Goal: Information Seeking & Learning: Check status

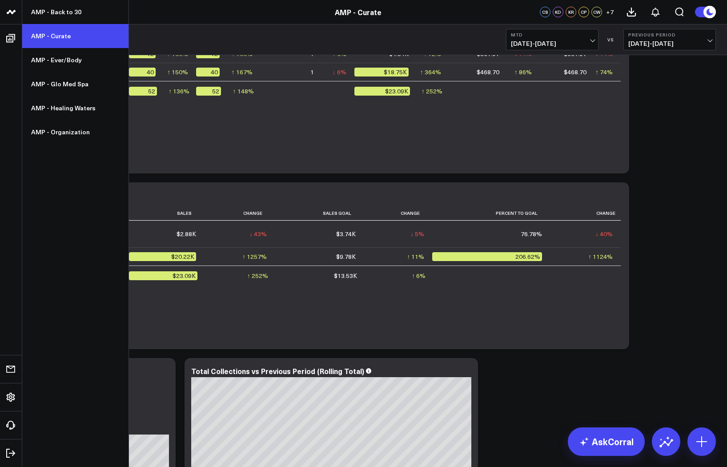
click at [55, 31] on link "AMP - Curate" at bounding box center [75, 36] width 106 height 24
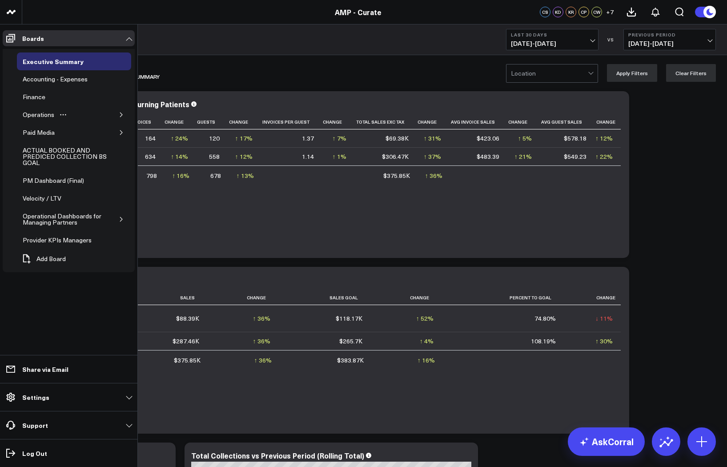
click at [119, 112] on icon "button" at bounding box center [121, 114] width 5 height 5
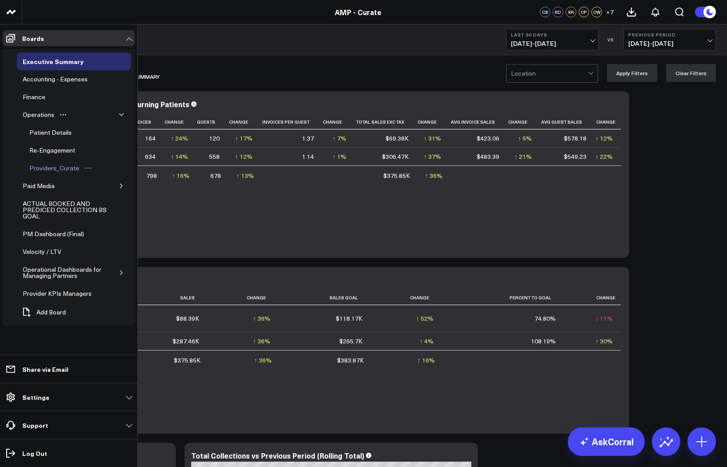
click at [57, 169] on div "Providers_Curate" at bounding box center [54, 168] width 54 height 11
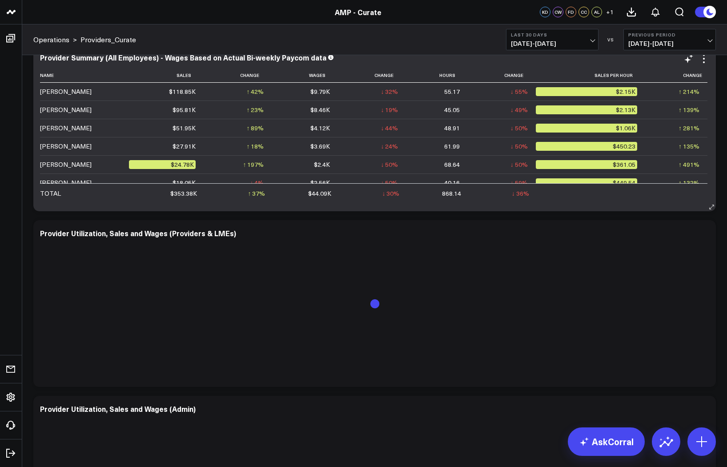
scroll to position [221, 0]
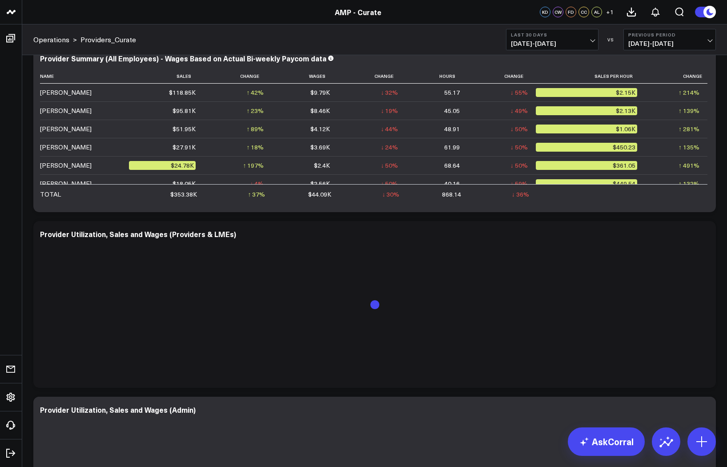
drag, startPoint x: 573, startPoint y: 40, endPoint x: 575, endPoint y: 46, distance: 6.0
click at [573, 40] on span "09/02/25 - 10/01/25" at bounding box center [552, 43] width 83 height 7
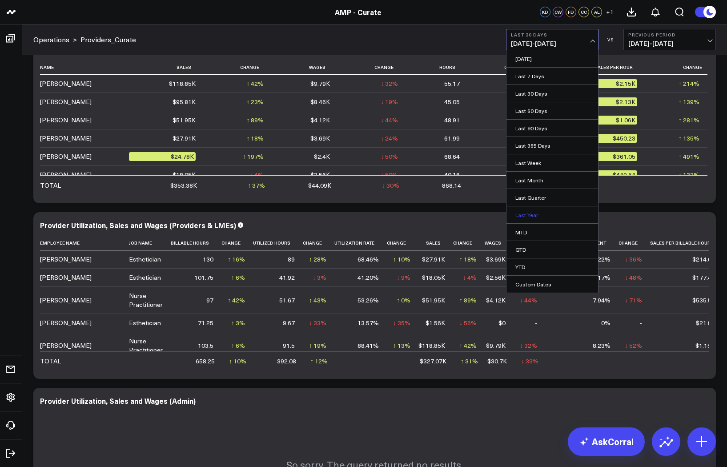
scroll to position [116, 0]
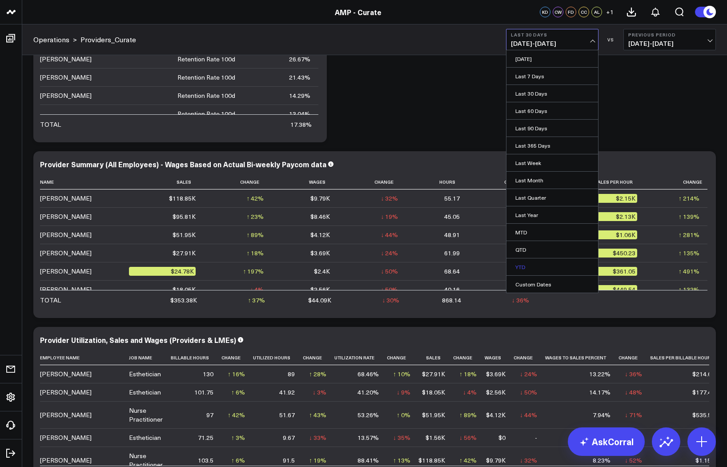
click at [533, 269] on link "YTD" at bounding box center [552, 266] width 92 height 17
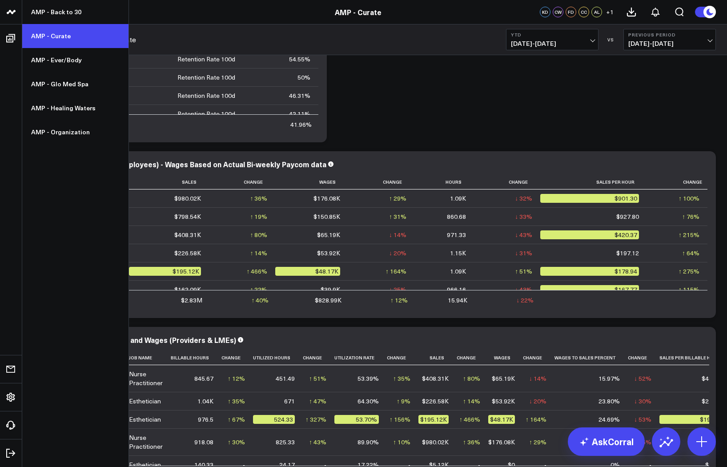
click at [63, 39] on link "AMP - Curate" at bounding box center [75, 36] width 106 height 24
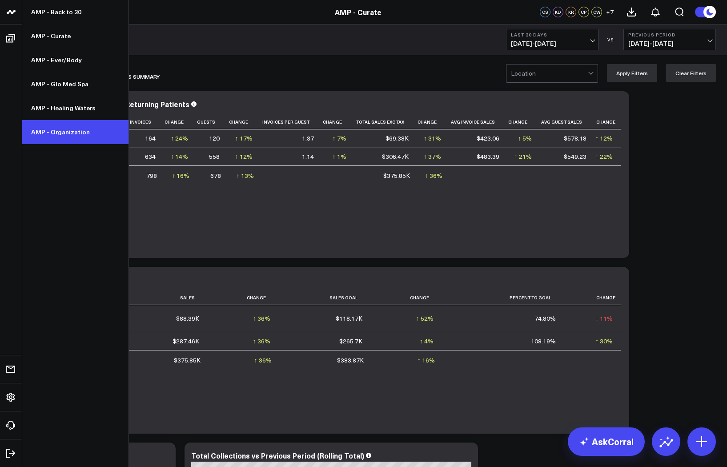
click at [60, 125] on link "AMP - Organization" at bounding box center [75, 132] width 106 height 24
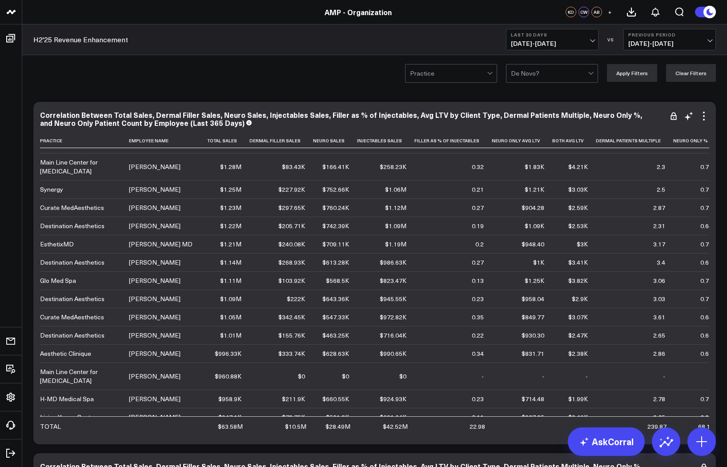
scroll to position [140, 0]
click at [556, 40] on span "09/02/25 - 10/01/25" at bounding box center [552, 43] width 83 height 7
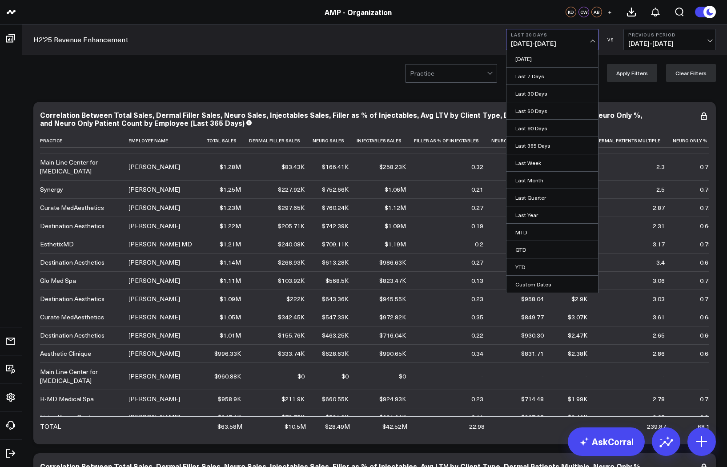
click at [556, 40] on span "09/02/25 - 10/01/25" at bounding box center [552, 43] width 83 height 7
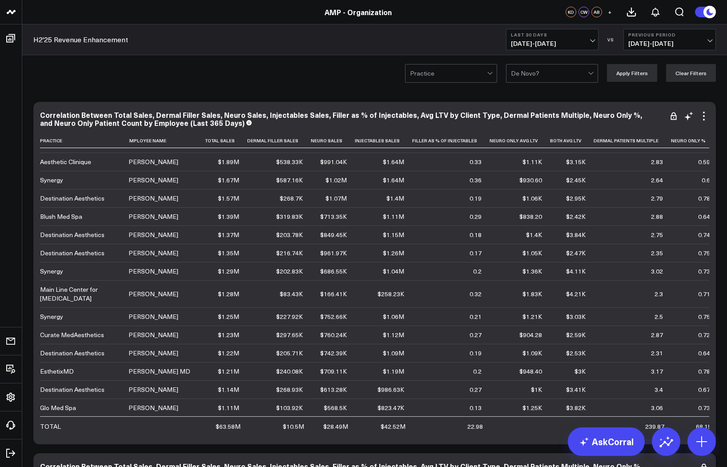
scroll to position [1, 0]
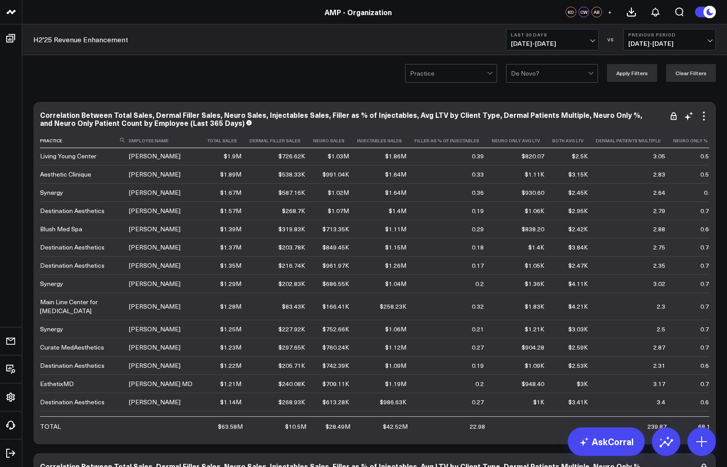
click at [708, 143] on icon at bounding box center [711, 140] width 7 height 5
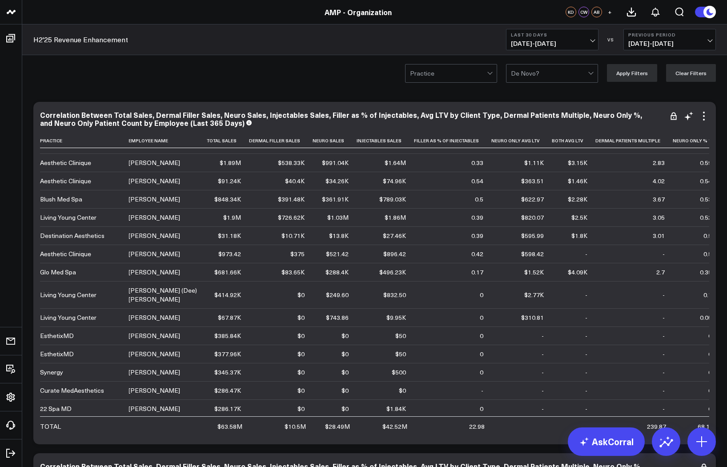
scroll to position [2728, 0]
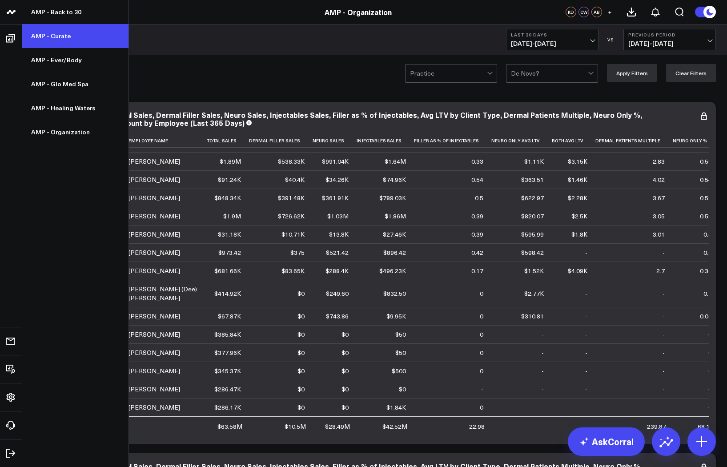
click at [60, 37] on link "AMP - Curate" at bounding box center [75, 36] width 106 height 24
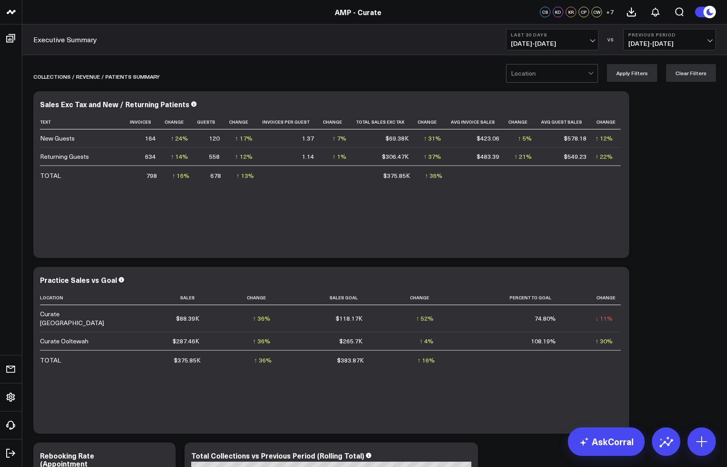
click at [556, 31] on button "Last 30 Days [DATE] - [DATE]" at bounding box center [552, 39] width 92 height 21
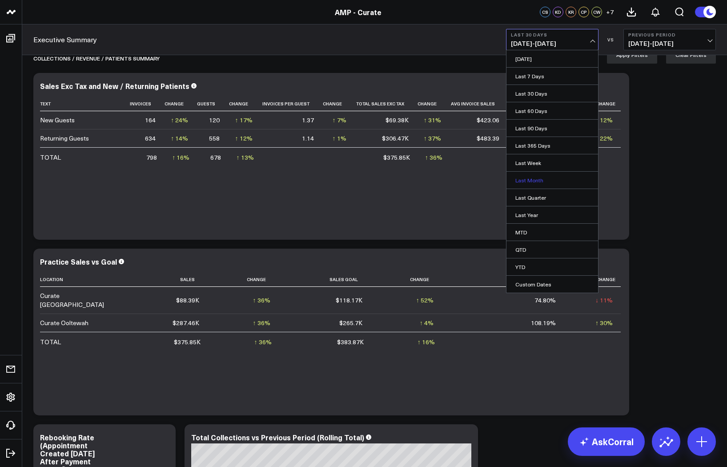
scroll to position [18, 0]
click at [533, 180] on link "Last Month" at bounding box center [552, 180] width 92 height 17
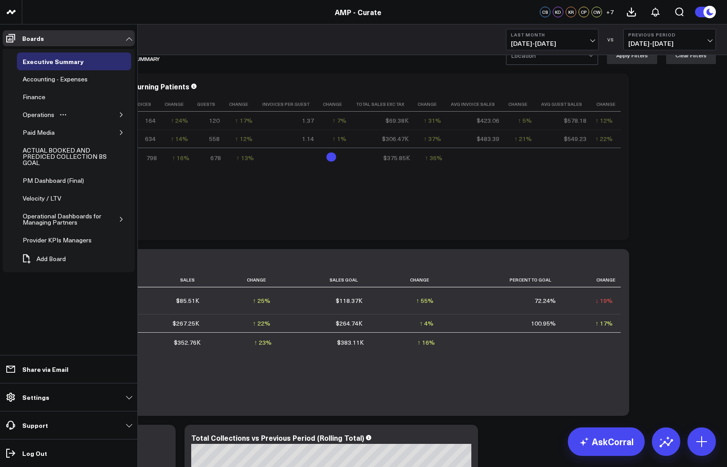
click at [119, 114] on icon "button" at bounding box center [121, 114] width 5 height 5
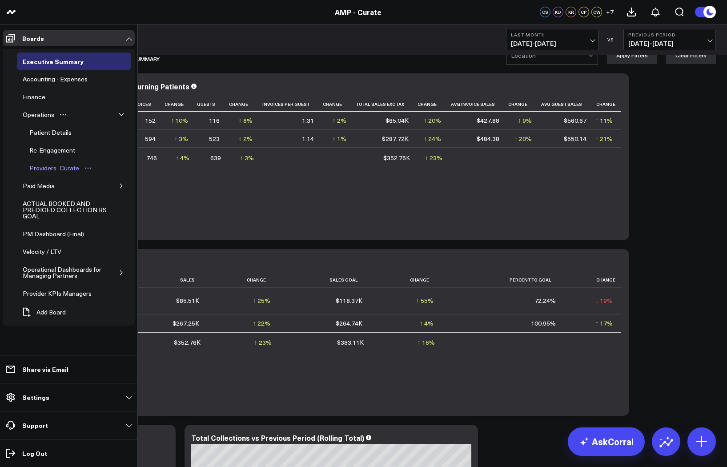
click at [63, 168] on div "Providers_Curate" at bounding box center [54, 168] width 54 height 11
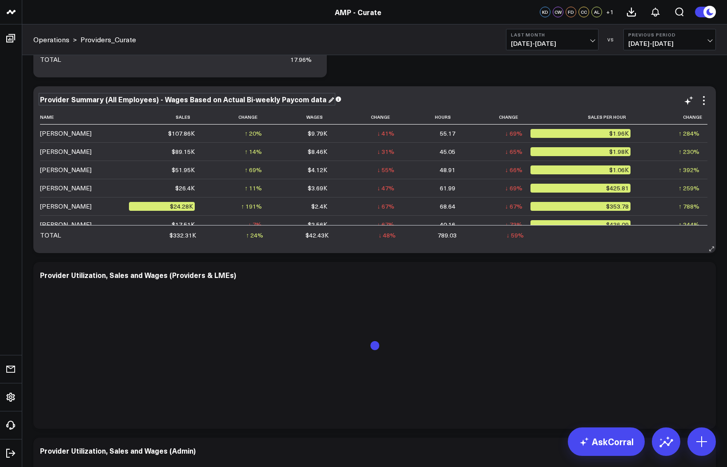
scroll to position [181, 0]
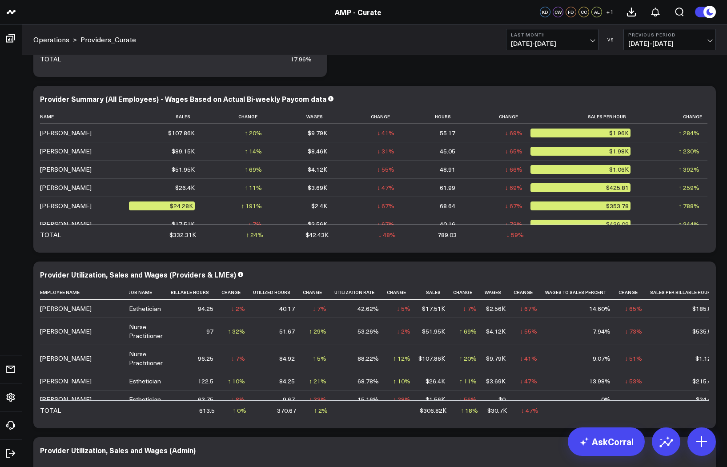
click at [669, 40] on span "[DATE] - [DATE]" at bounding box center [669, 43] width 83 height 7
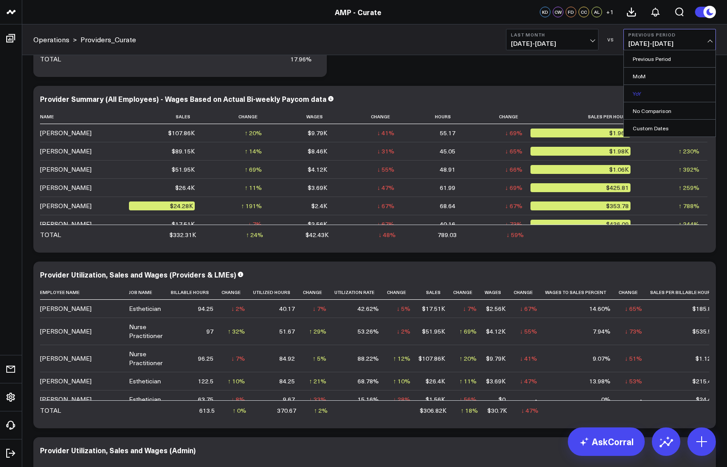
click at [654, 92] on link "YoY" at bounding box center [670, 93] width 92 height 17
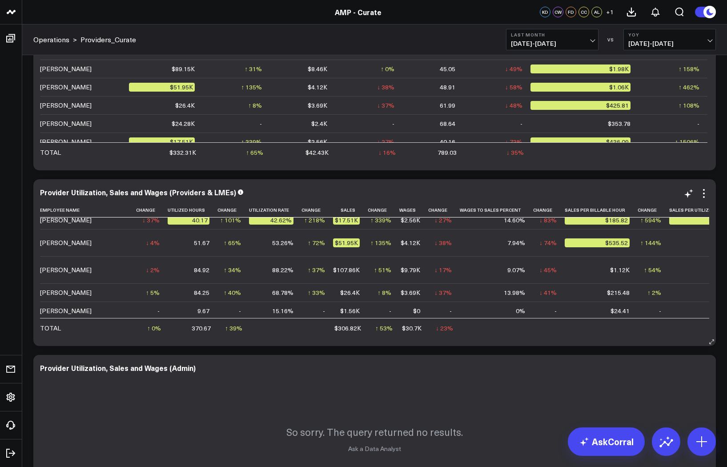
scroll to position [52, 137]
